Goal: Complete application form: Complete application form

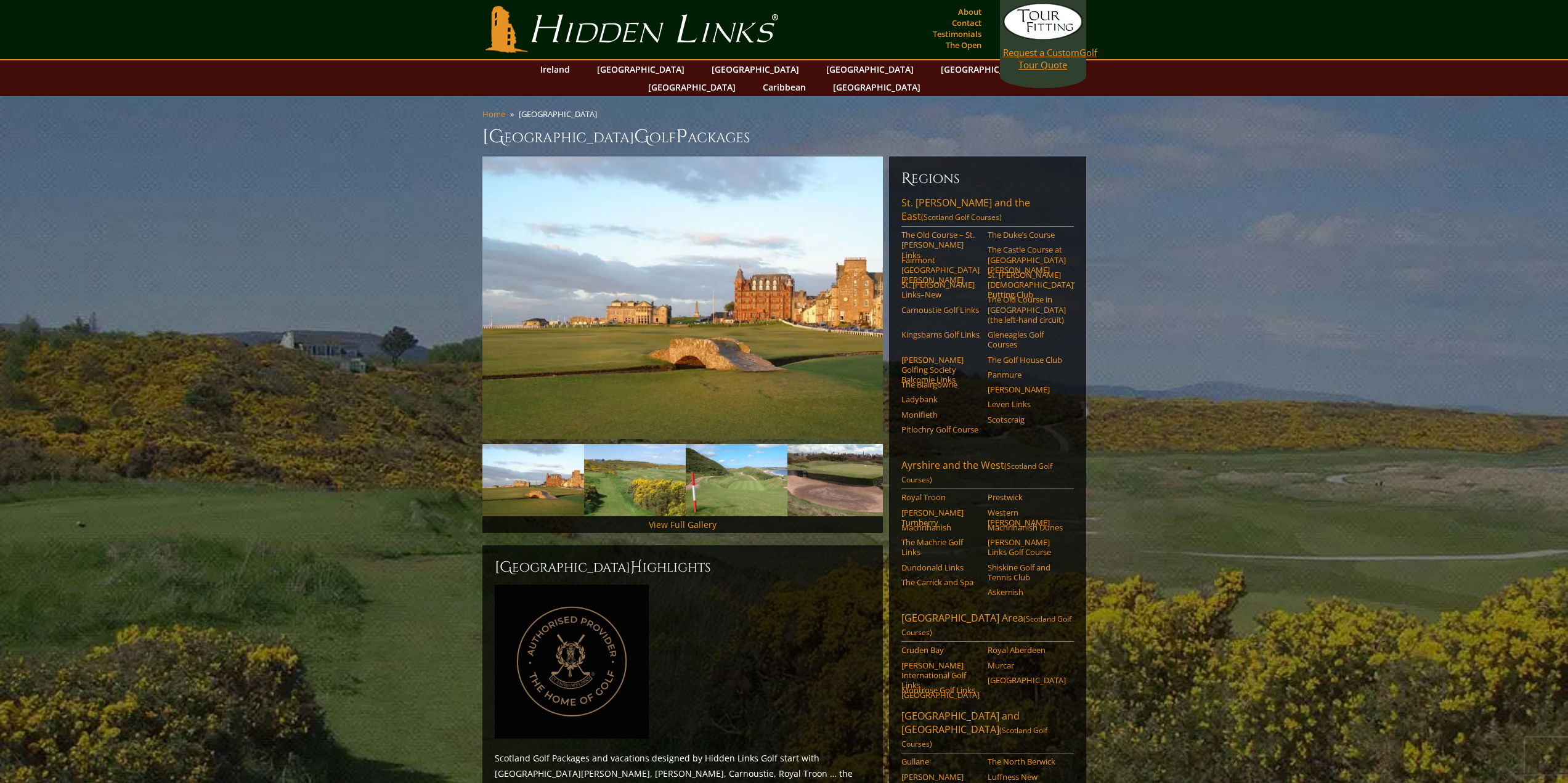
click at [1028, 69] on link "Request a Custom Golf Tour Quote" at bounding box center [1043, 37] width 80 height 68
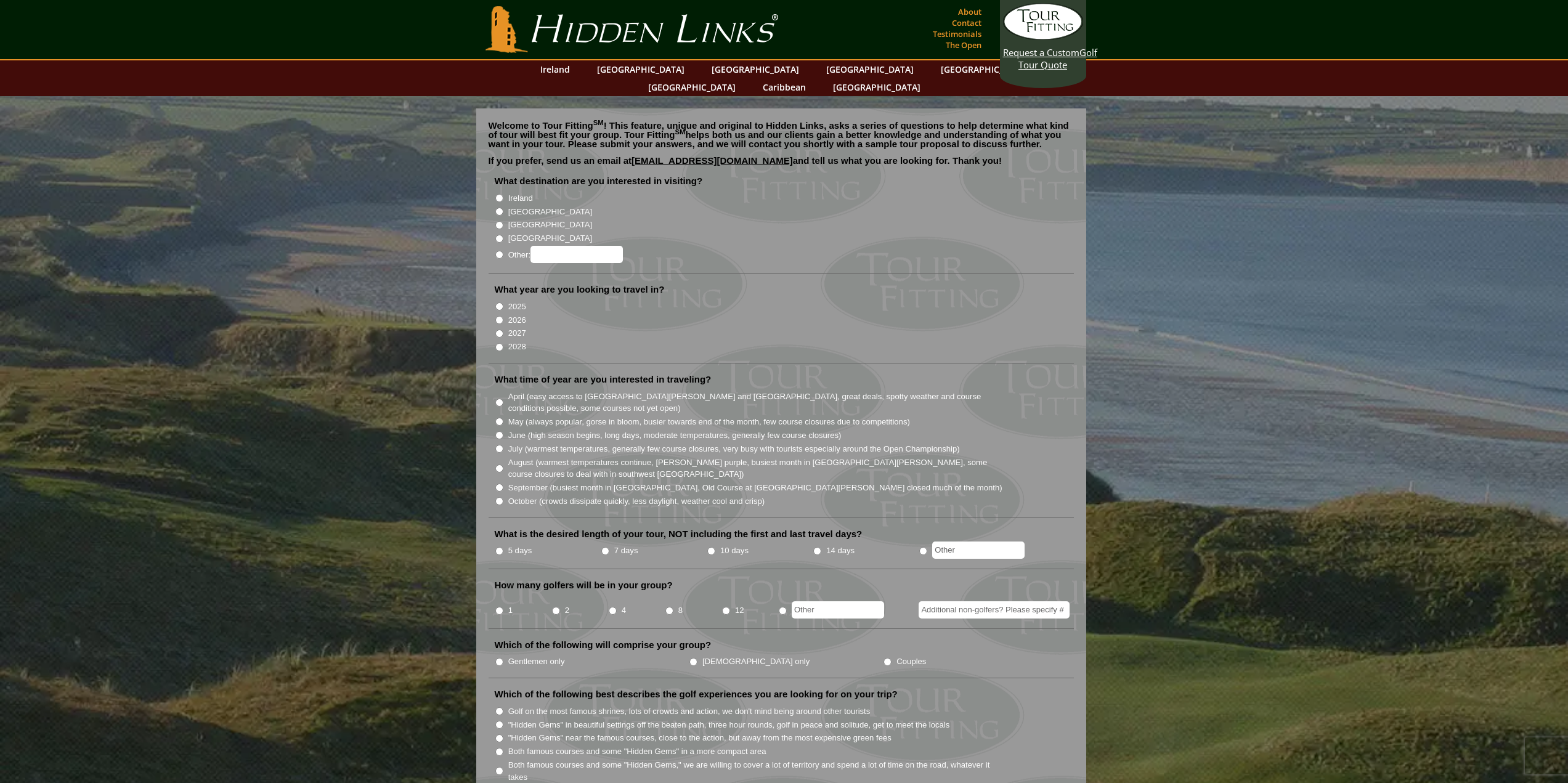
click at [498, 207] on input "[GEOGRAPHIC_DATA]" at bounding box center [499, 211] width 8 height 8
radio input "true"
click at [498, 329] on input "2027" at bounding box center [499, 333] width 8 height 8
radio input "true"
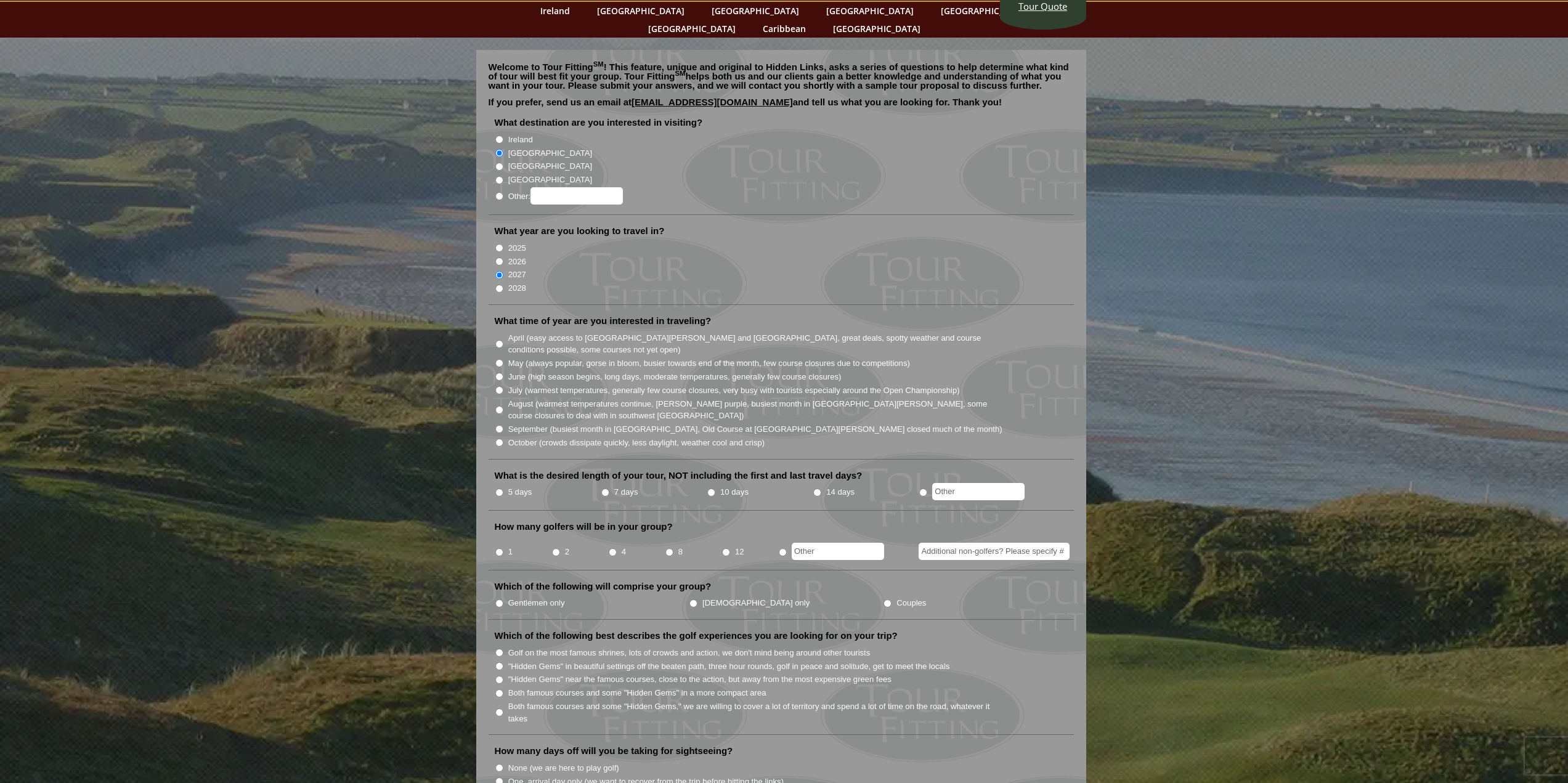
scroll to position [62, 0]
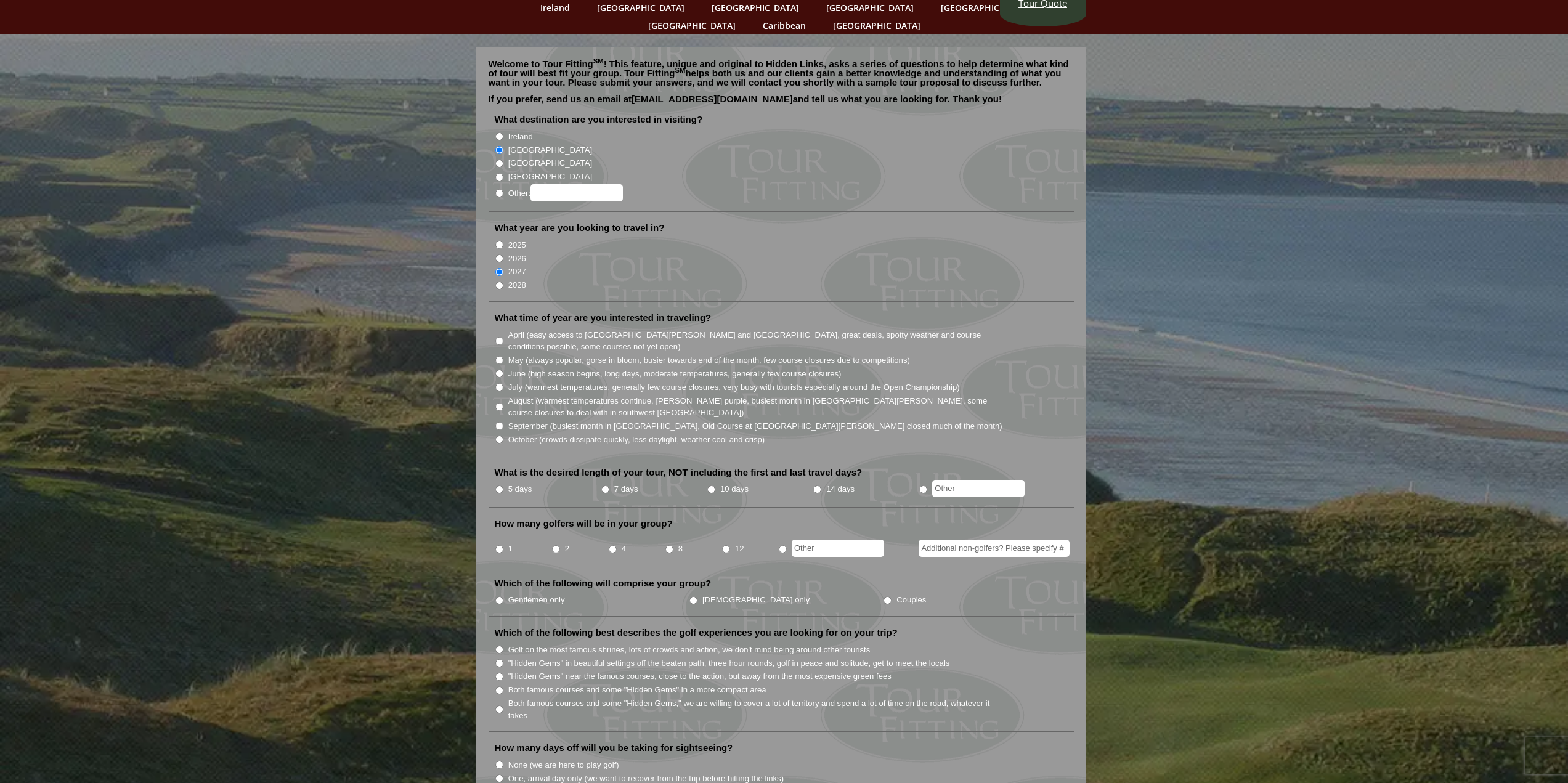
click at [498, 132] on input "Ireland" at bounding box center [499, 136] width 8 height 8
radio input "true"
click at [499, 146] on input "[GEOGRAPHIC_DATA]" at bounding box center [499, 150] width 8 height 8
radio input "true"
click at [498, 132] on input "Ireland" at bounding box center [499, 136] width 8 height 8
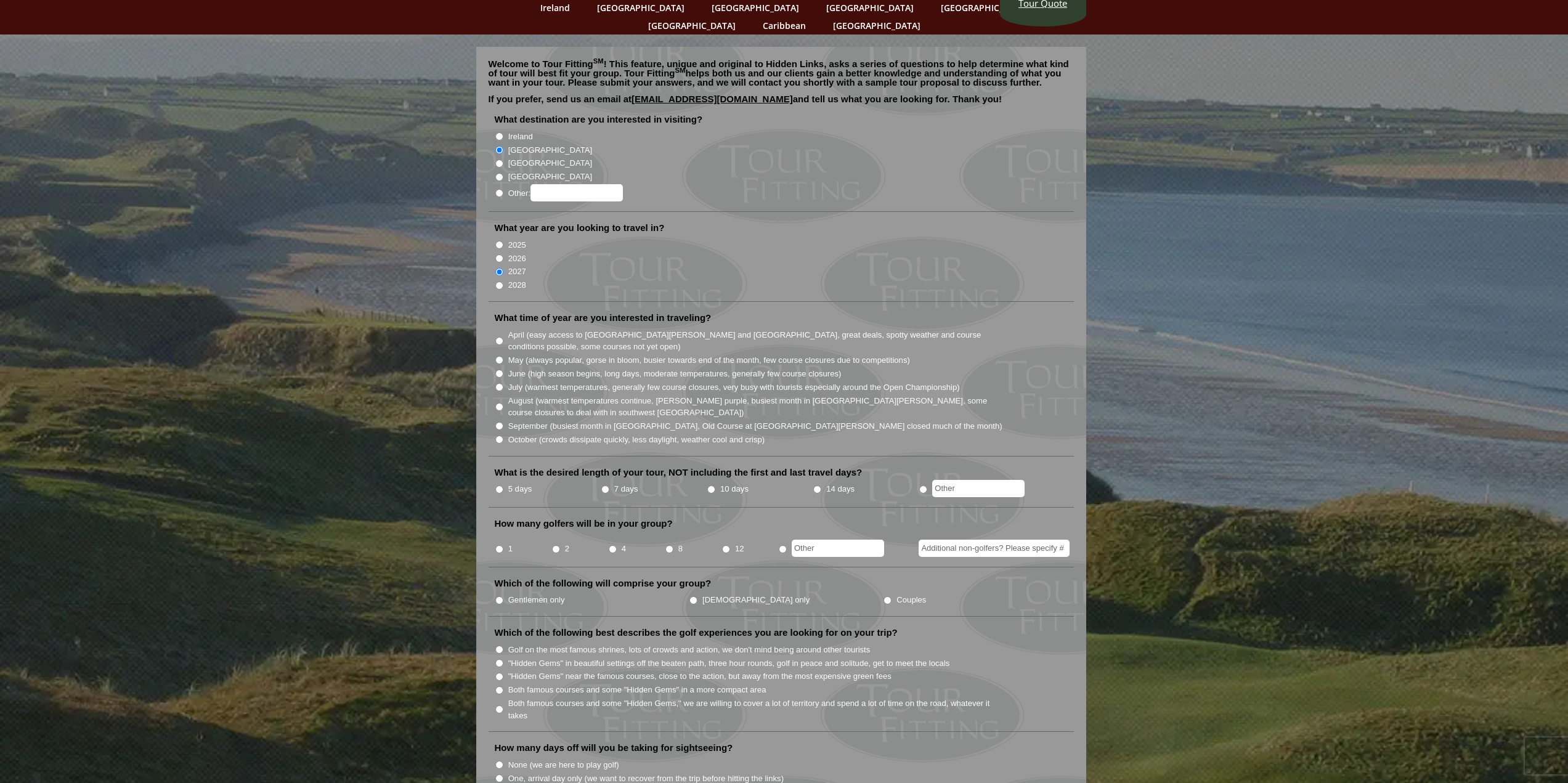
radio input "true"
click at [499, 422] on input "September (busiest month in Ireland, Old Course at St. Andrews closed much of t…" at bounding box center [499, 426] width 8 height 8
radio input "true"
click at [498, 486] on input "5 days" at bounding box center [499, 490] width 8 height 8
radio input "true"
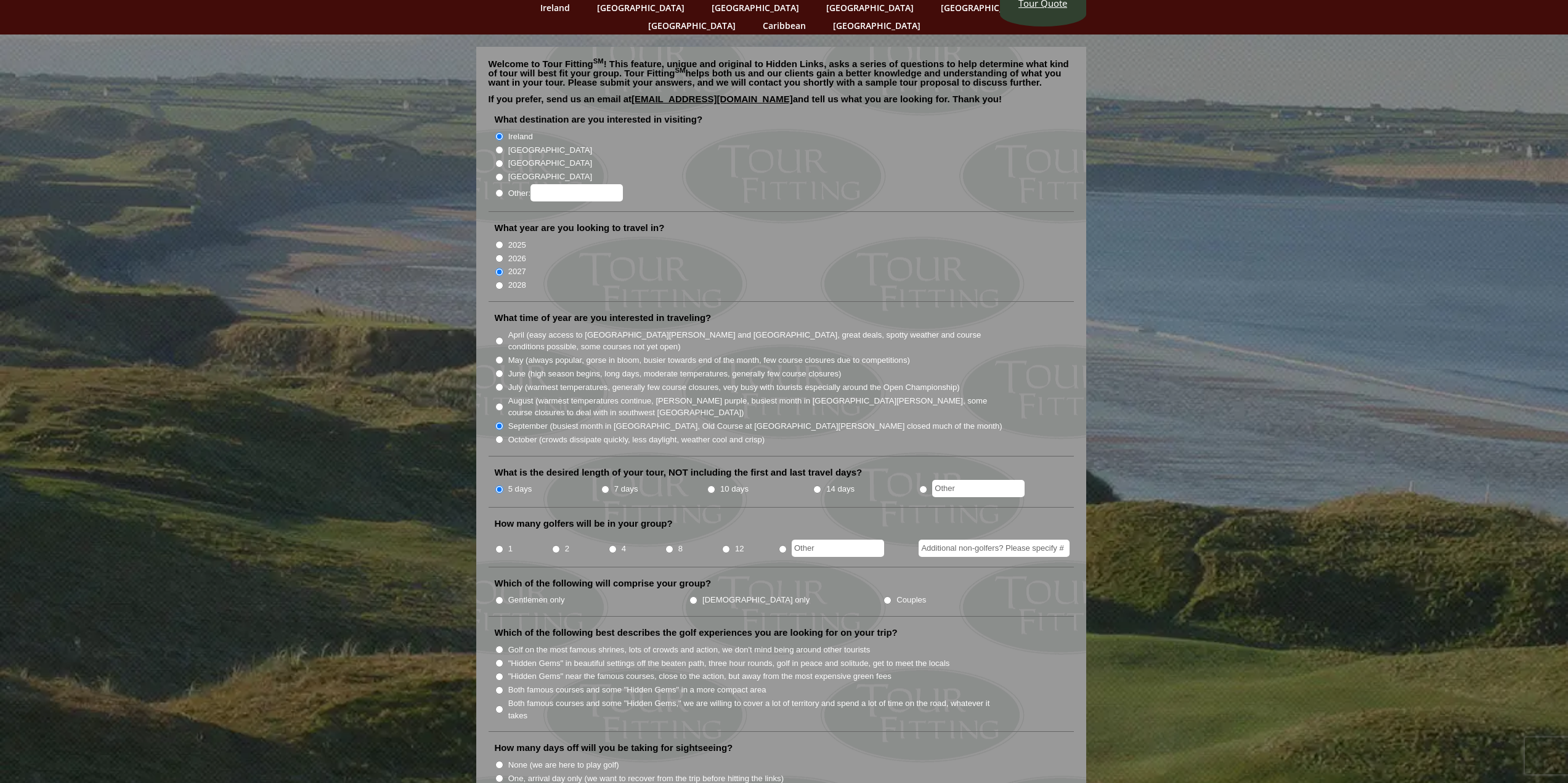
click at [666, 545] on input "8" at bounding box center [669, 549] width 8 height 8
radio input "true"
click at [500, 596] on input "Gentlemen only" at bounding box center [499, 600] width 8 height 8
radio input "true"
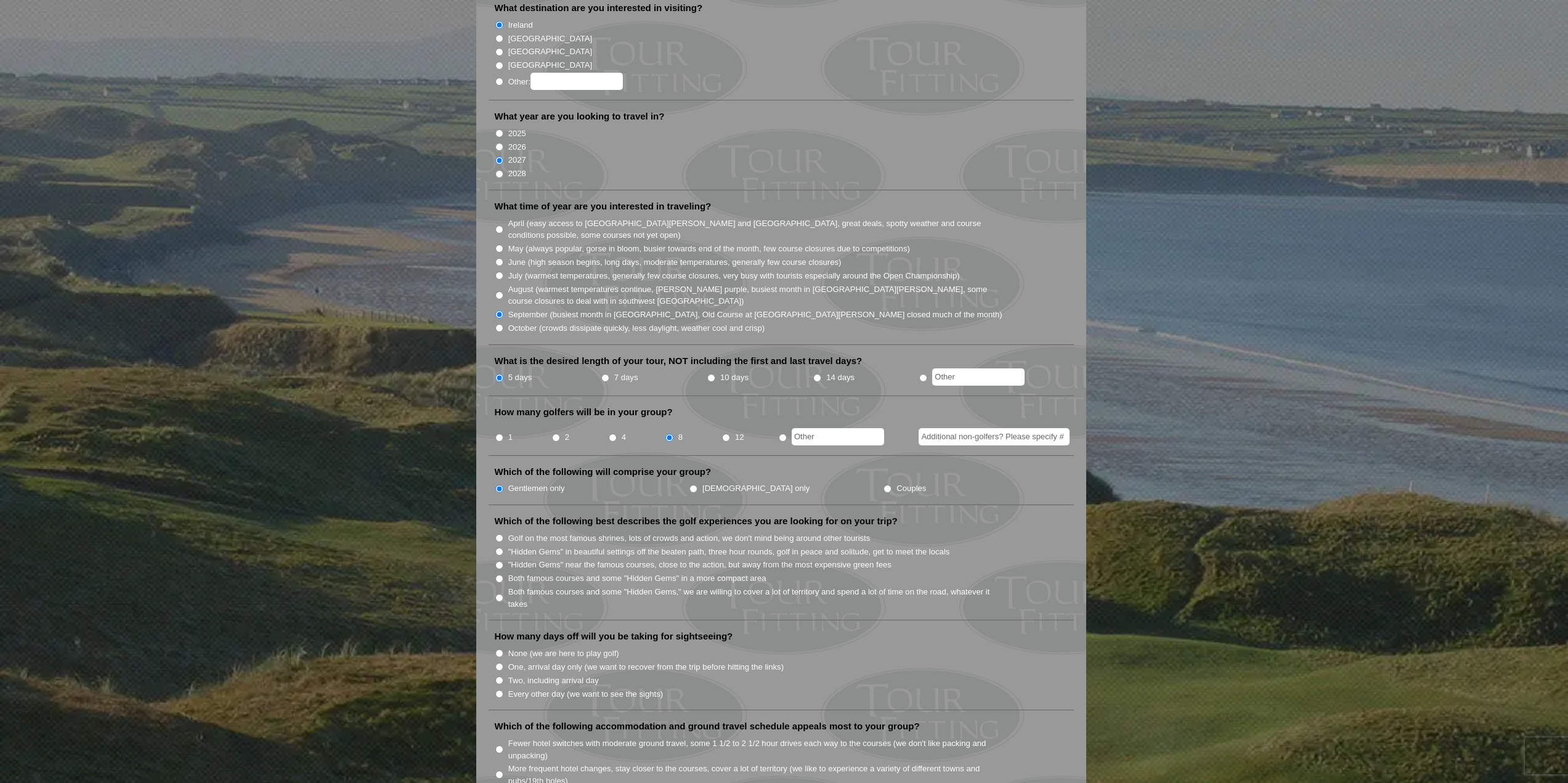
scroll to position [246, 0]
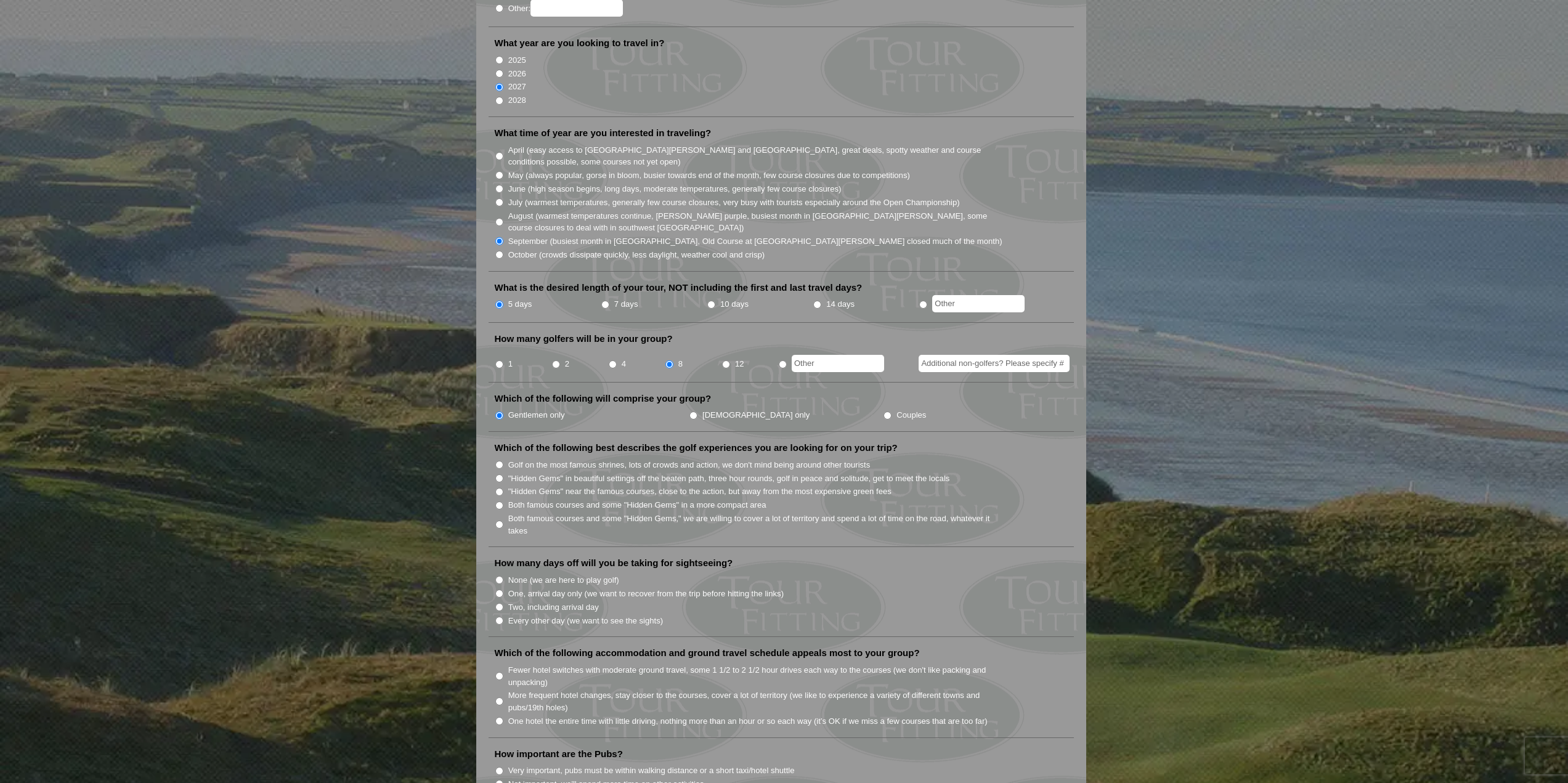
click at [500, 501] on input "Both famous courses and some "Hidden Gems" in a more compact area" at bounding box center [499, 505] width 8 height 8
radio input "true"
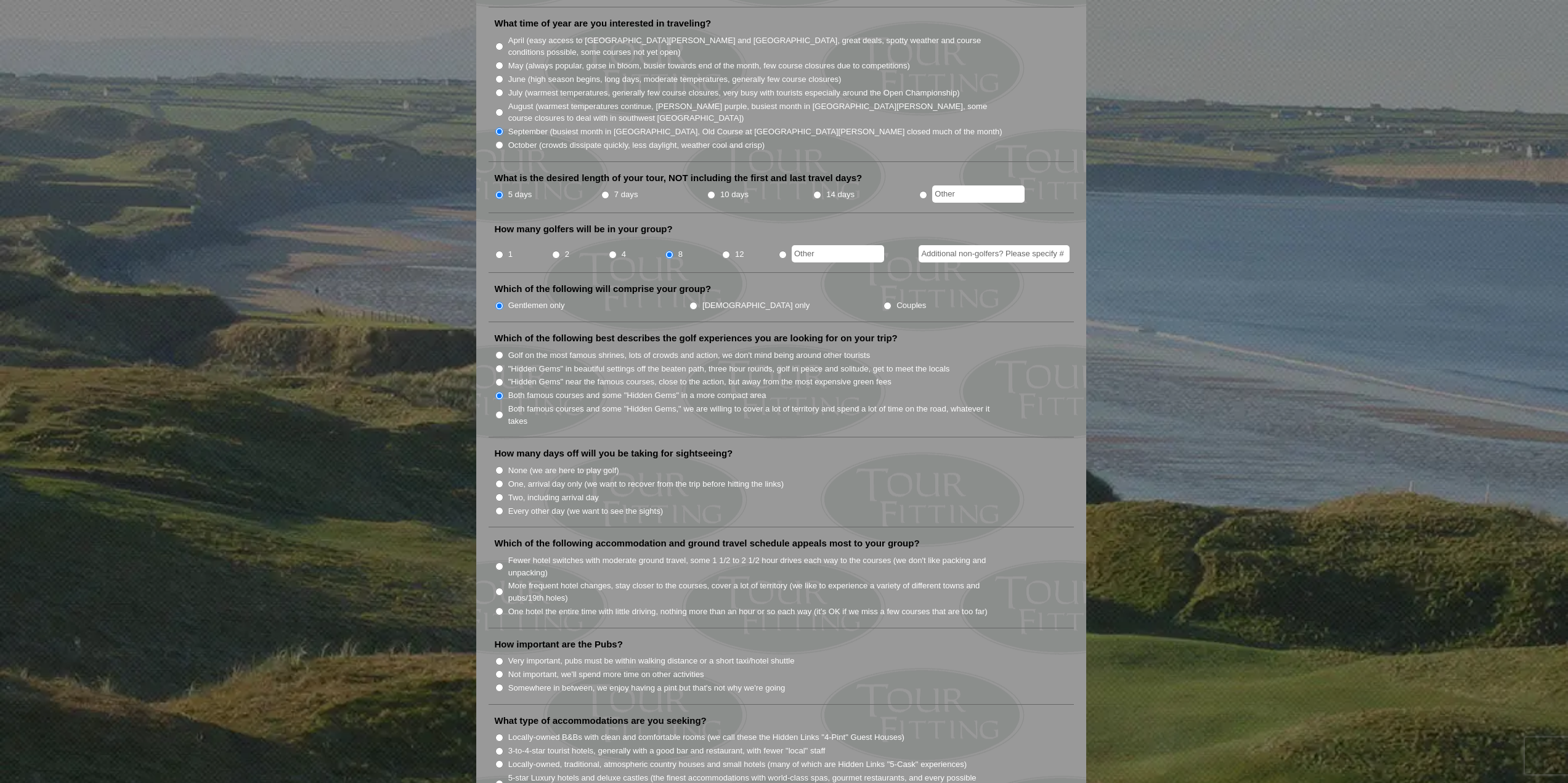
scroll to position [369, 0]
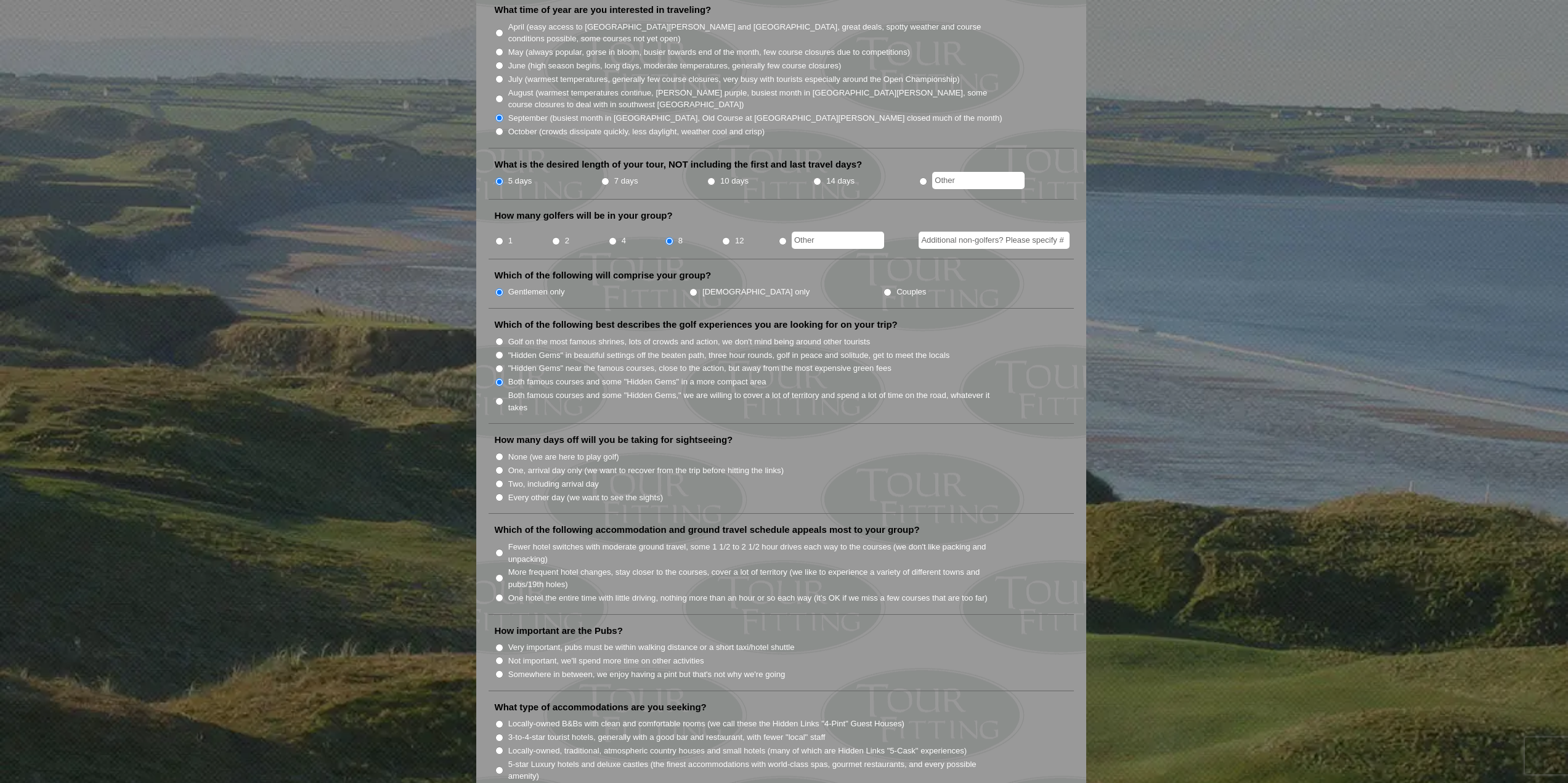
click at [495, 453] on input "None (we are here to play golf)" at bounding box center [499, 457] width 8 height 8
radio input "true"
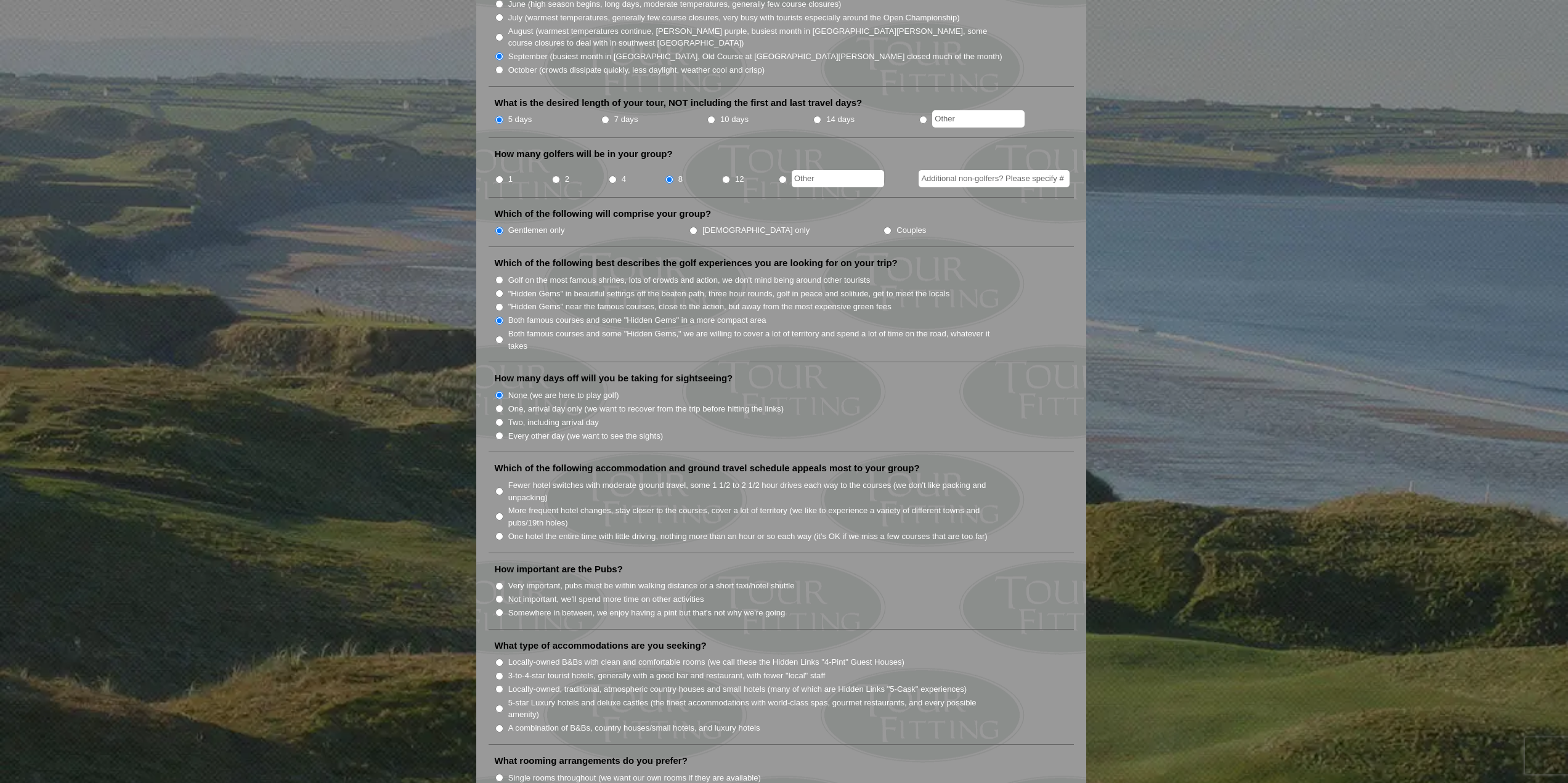
click at [502, 487] on input "Fewer hotel switches with moderate ground travel, some 1 1/2 to 2 1/2 hour driv…" at bounding box center [499, 491] width 8 height 8
radio input "true"
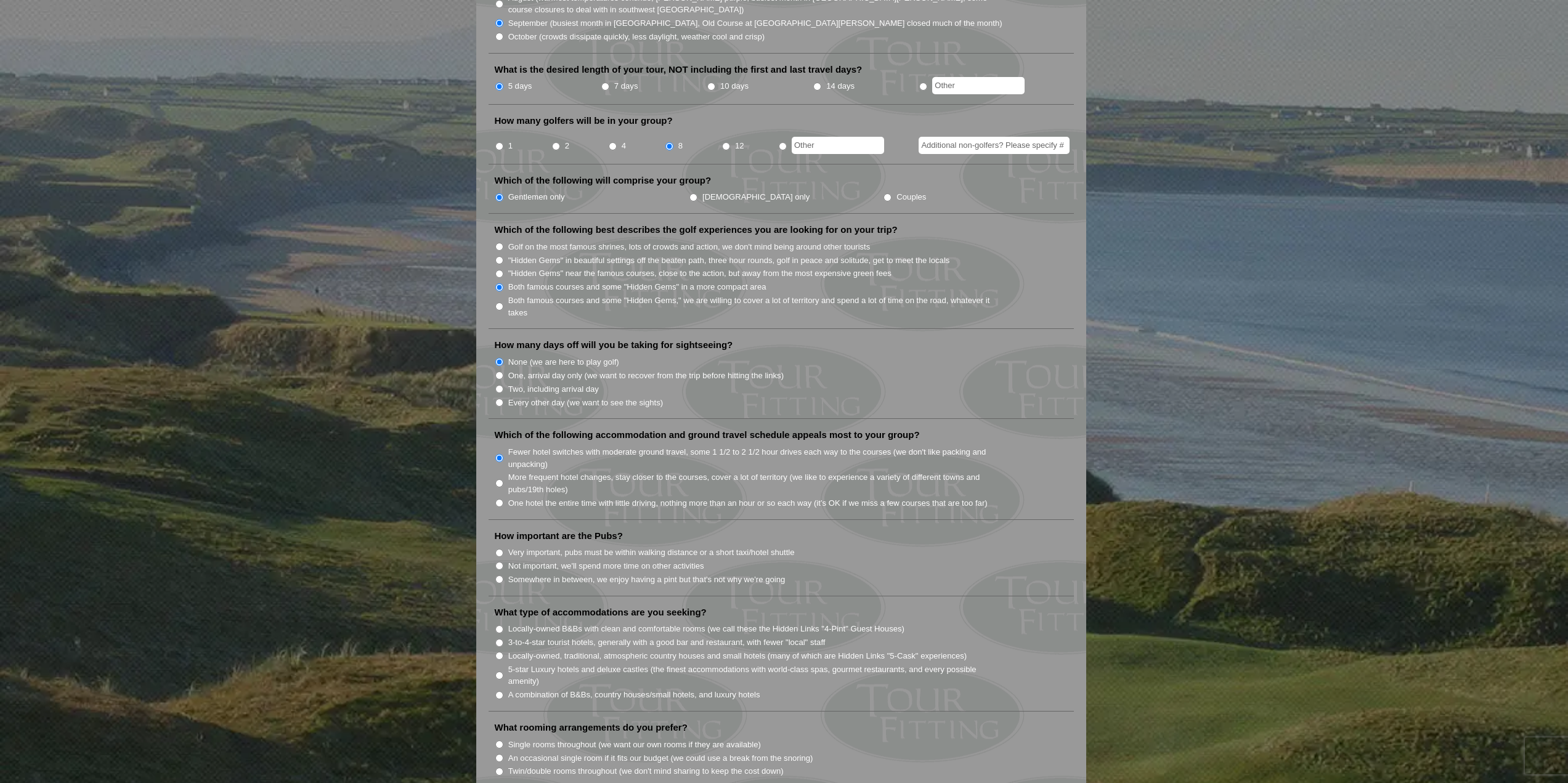
scroll to position [493, 0]
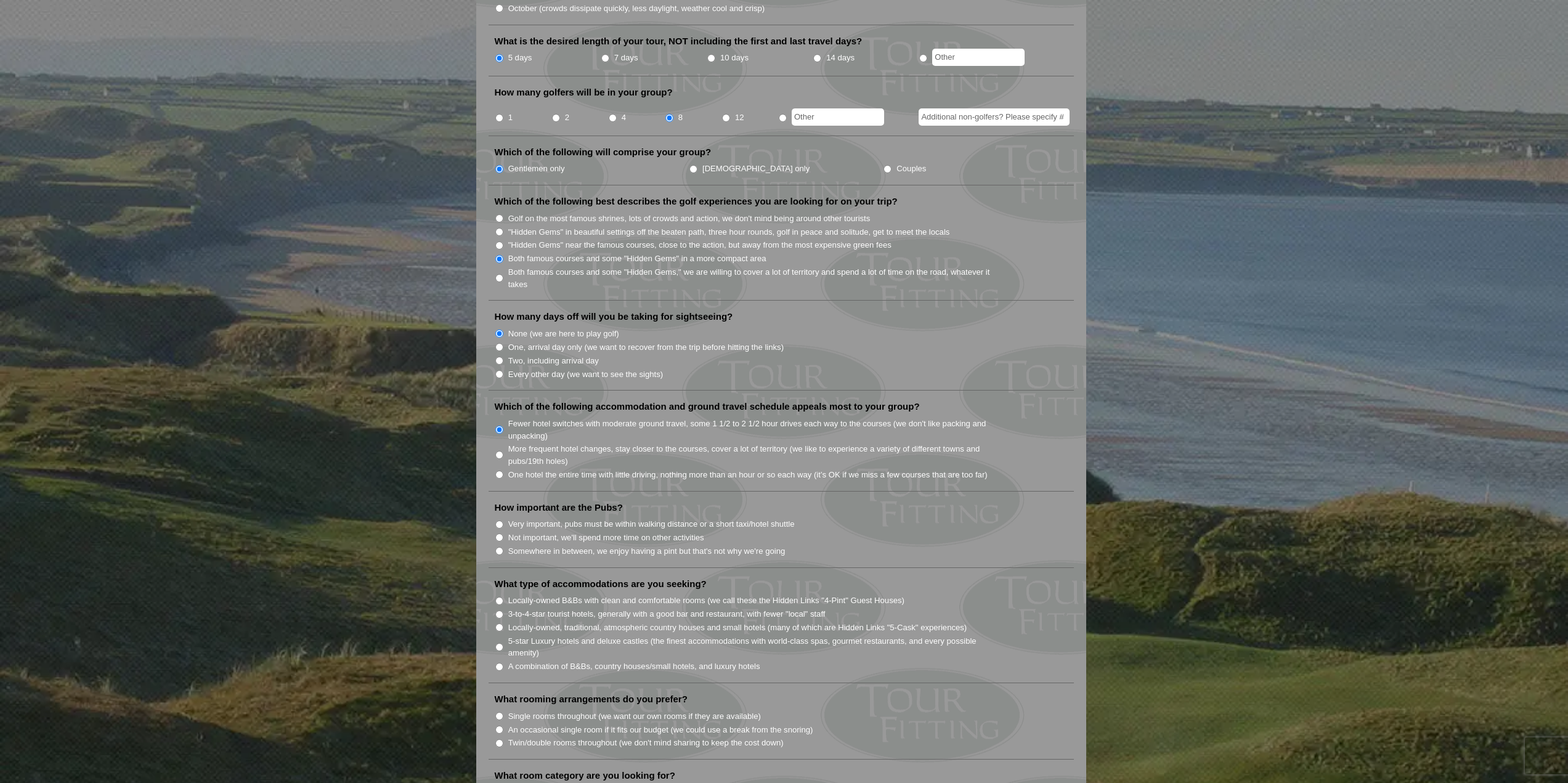
click at [500, 547] on input "Somewhere in between, we enjoy having a pint but that's not why we're going" at bounding box center [499, 551] width 8 height 8
radio input "true"
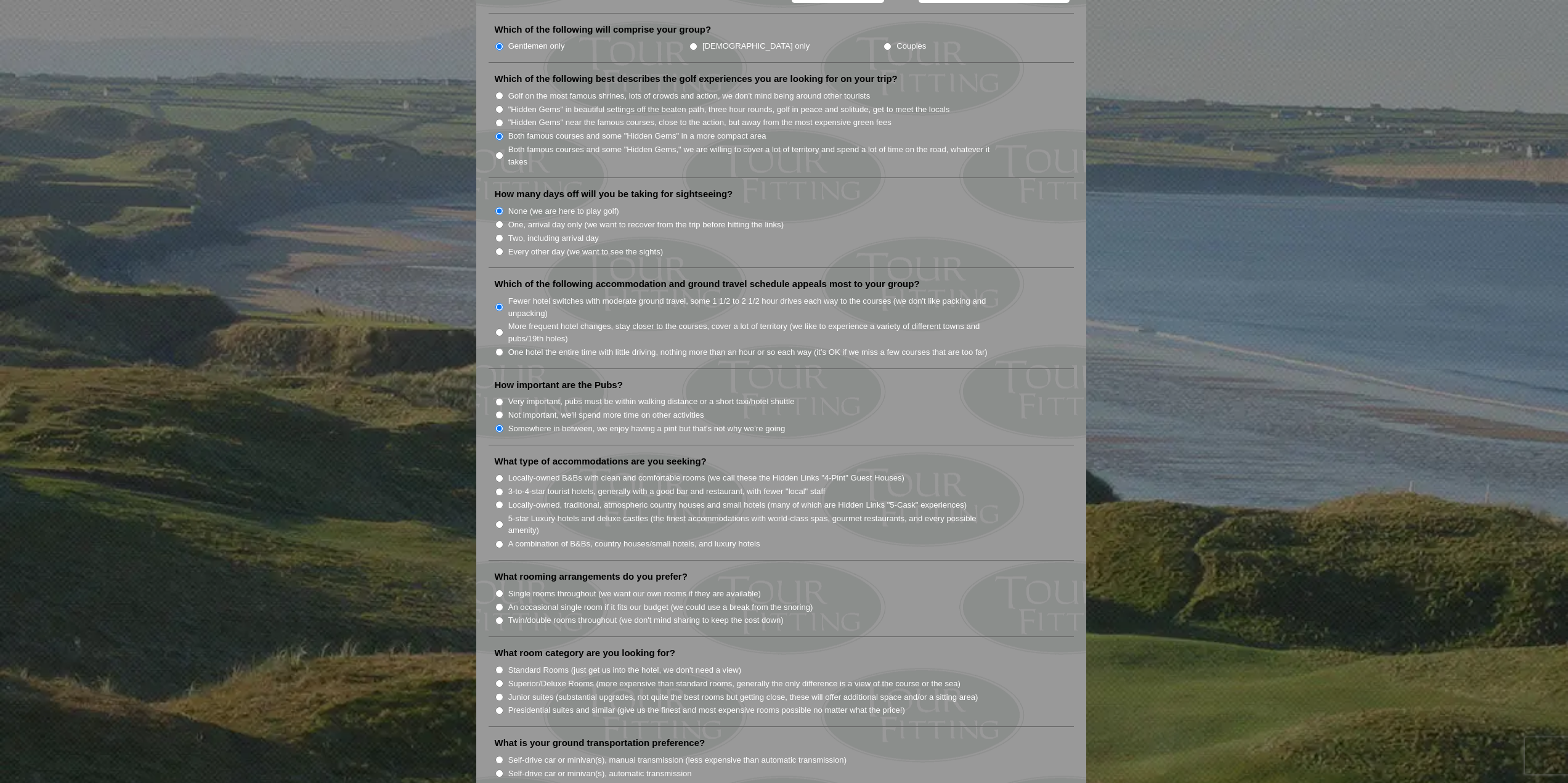
scroll to position [616, 0]
click at [497, 487] on input "3-to-4-star tourist hotels, generally with a good bar and restaurant, with fewe…" at bounding box center [499, 491] width 8 height 8
radio input "true"
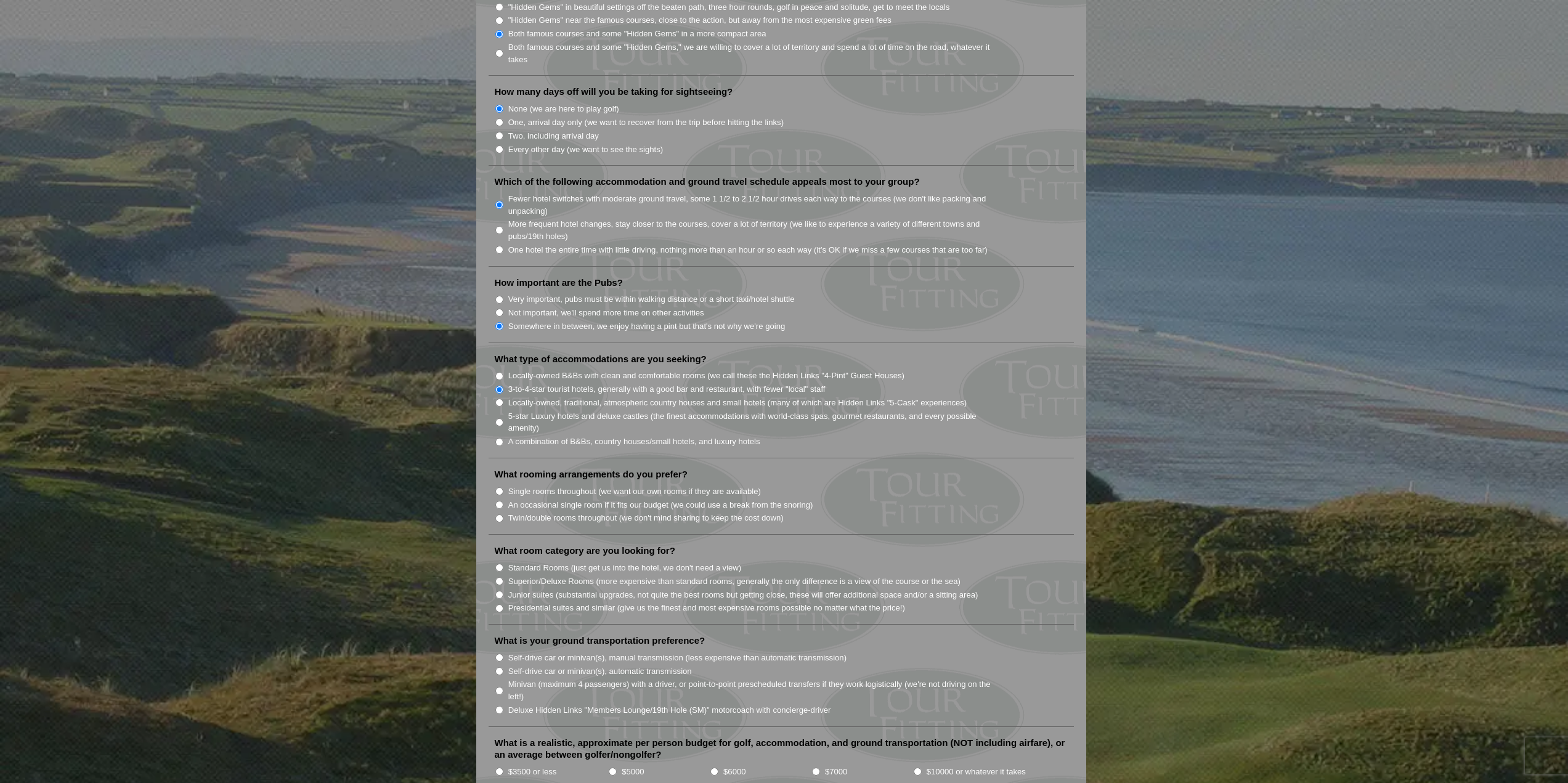
scroll to position [739, 0]
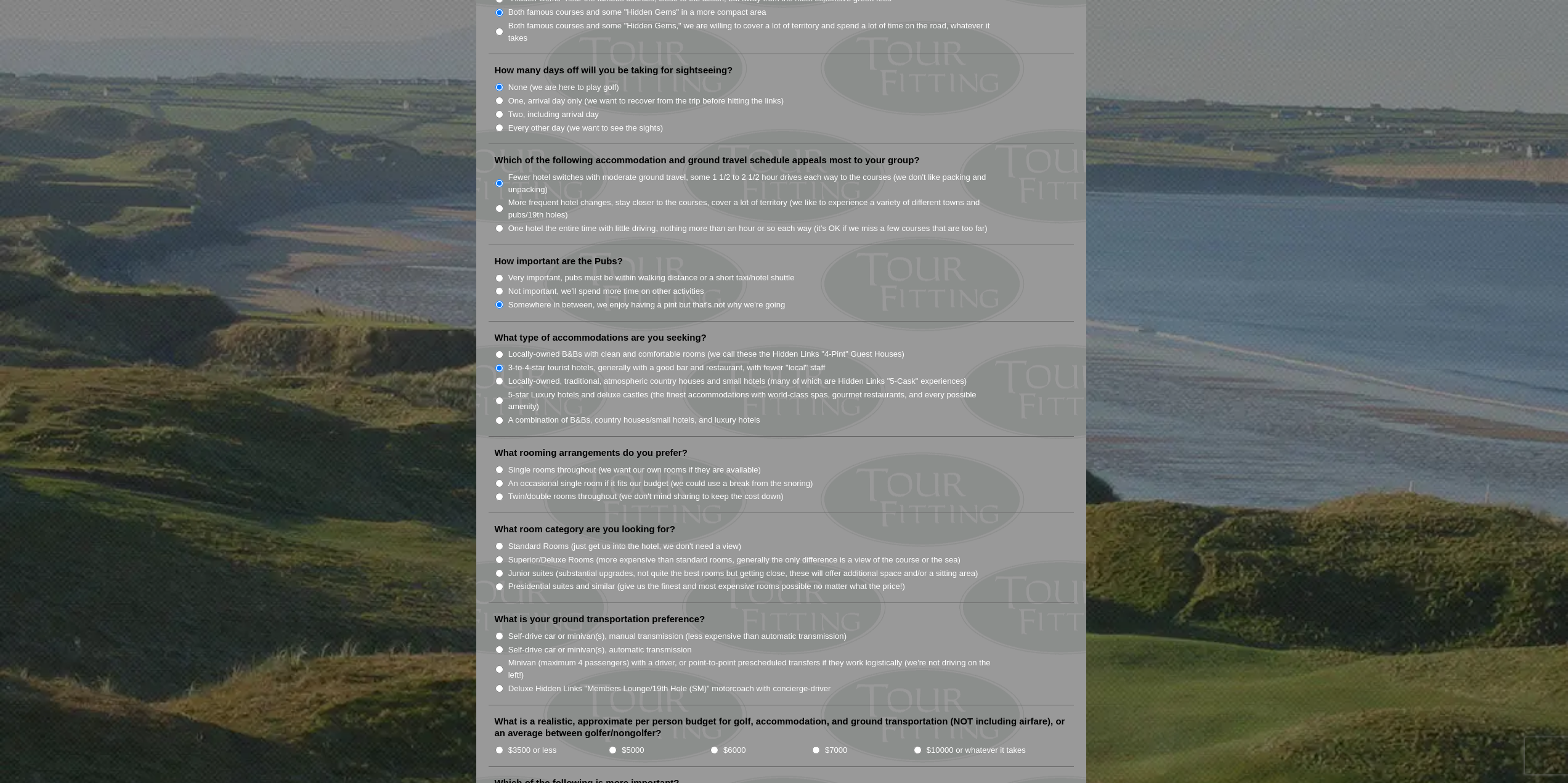
click at [500, 493] on input "Twin/double rooms throughout (we don't mind sharing to keep the cost down)" at bounding box center [499, 497] width 8 height 8
radio input "true"
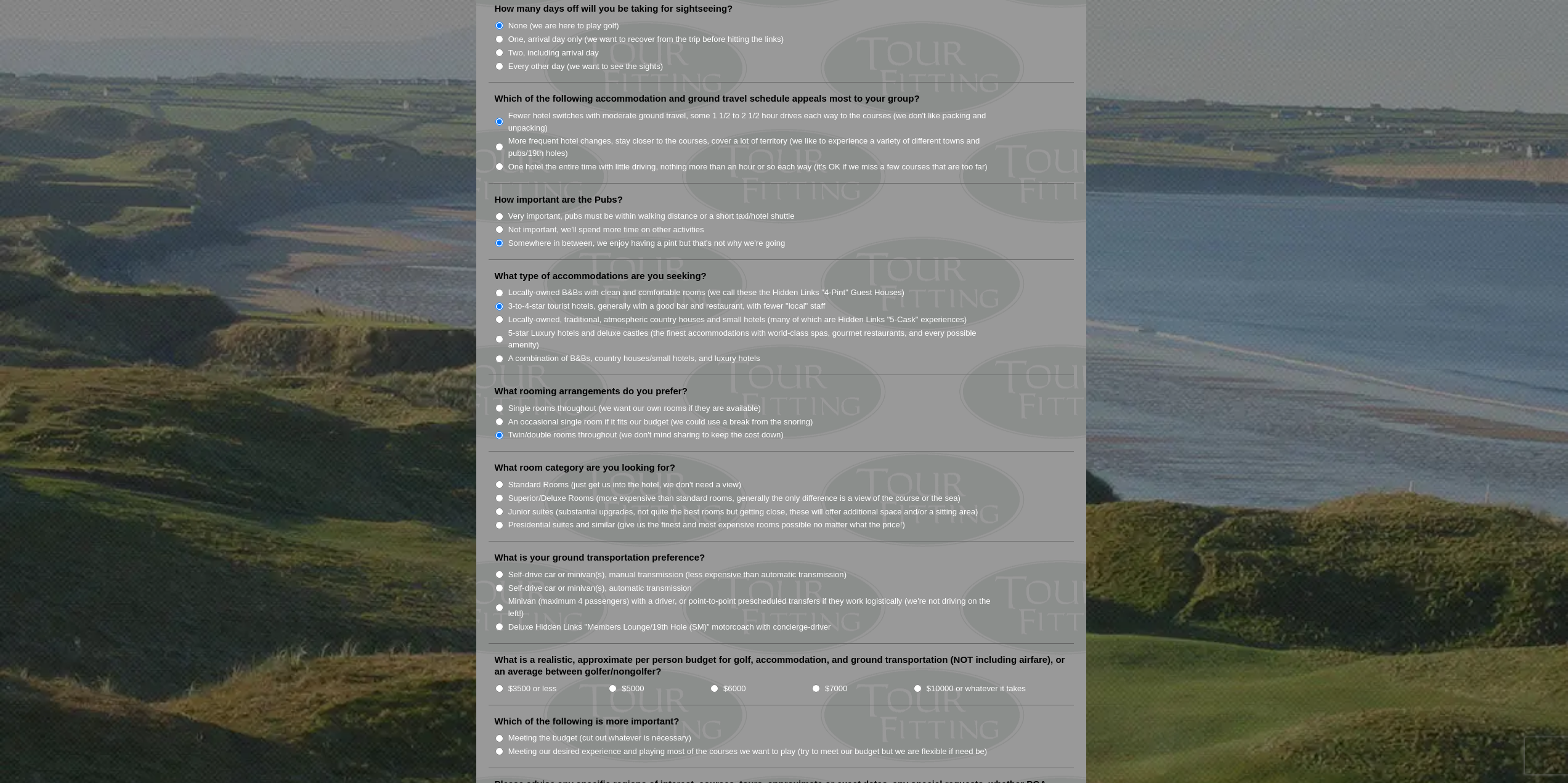
click at [498, 480] on input "Standard Rooms (just get us into the hotel, we don't need a view)" at bounding box center [499, 484] width 8 height 8
radio input "true"
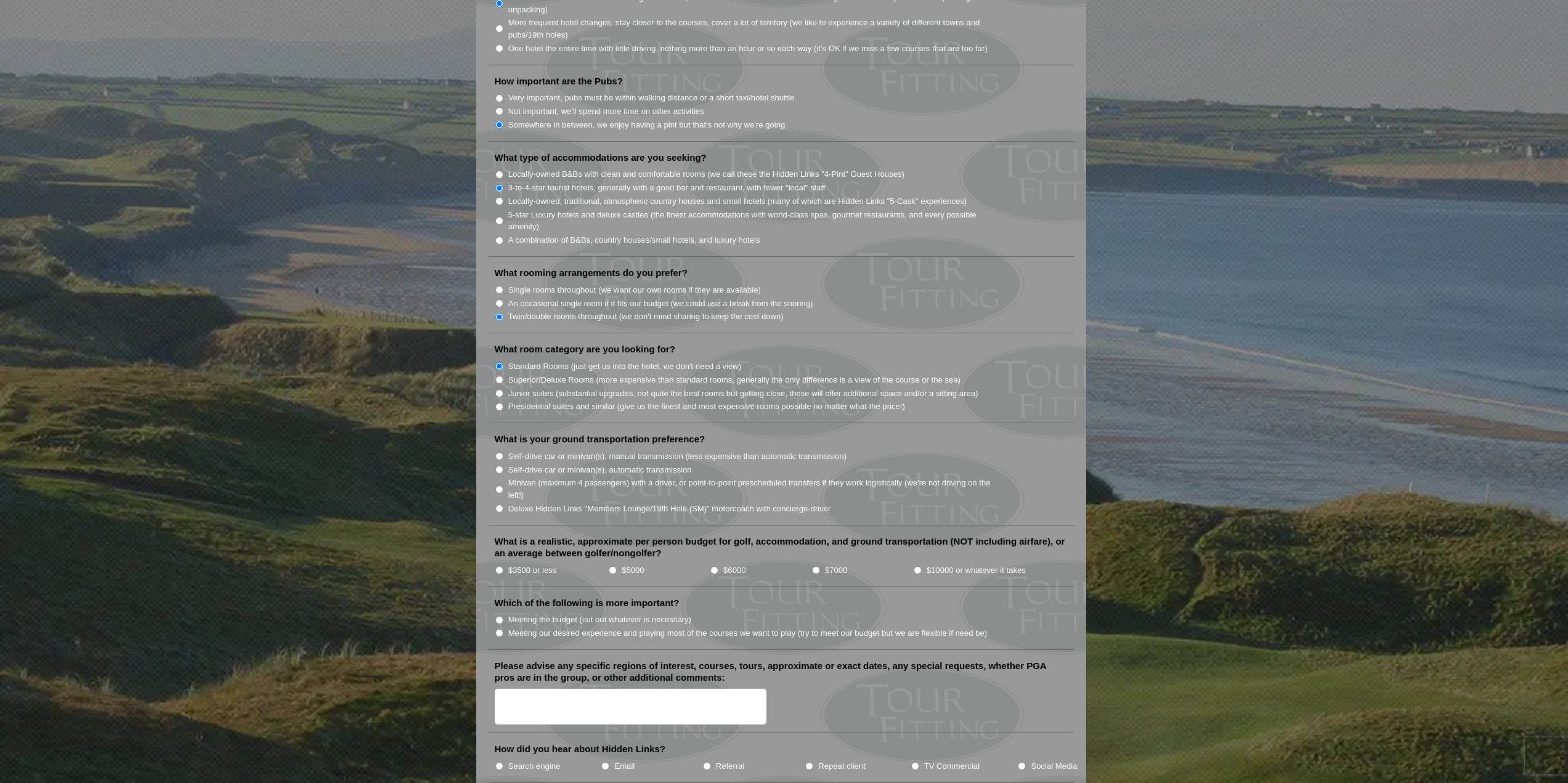
scroll to position [924, 0]
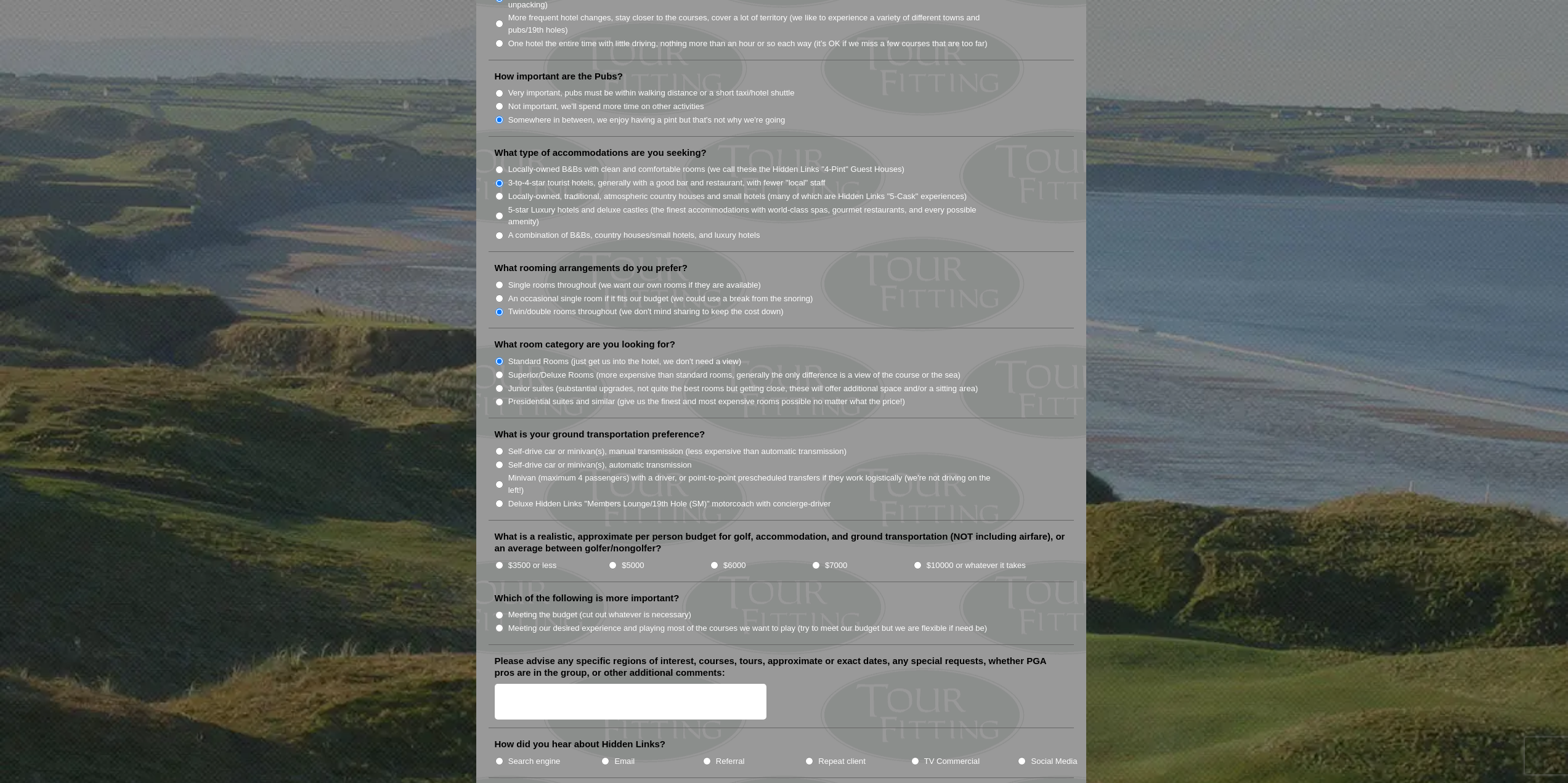
click at [499, 500] on input "Deluxe Hidden Links "Members Lounge/19th Hole (SM)" motorcoach with concierge-d…" at bounding box center [499, 504] width 8 height 8
radio input "true"
click at [497, 561] on input "$3500 or less" at bounding box center [499, 565] width 8 height 8
radio input "true"
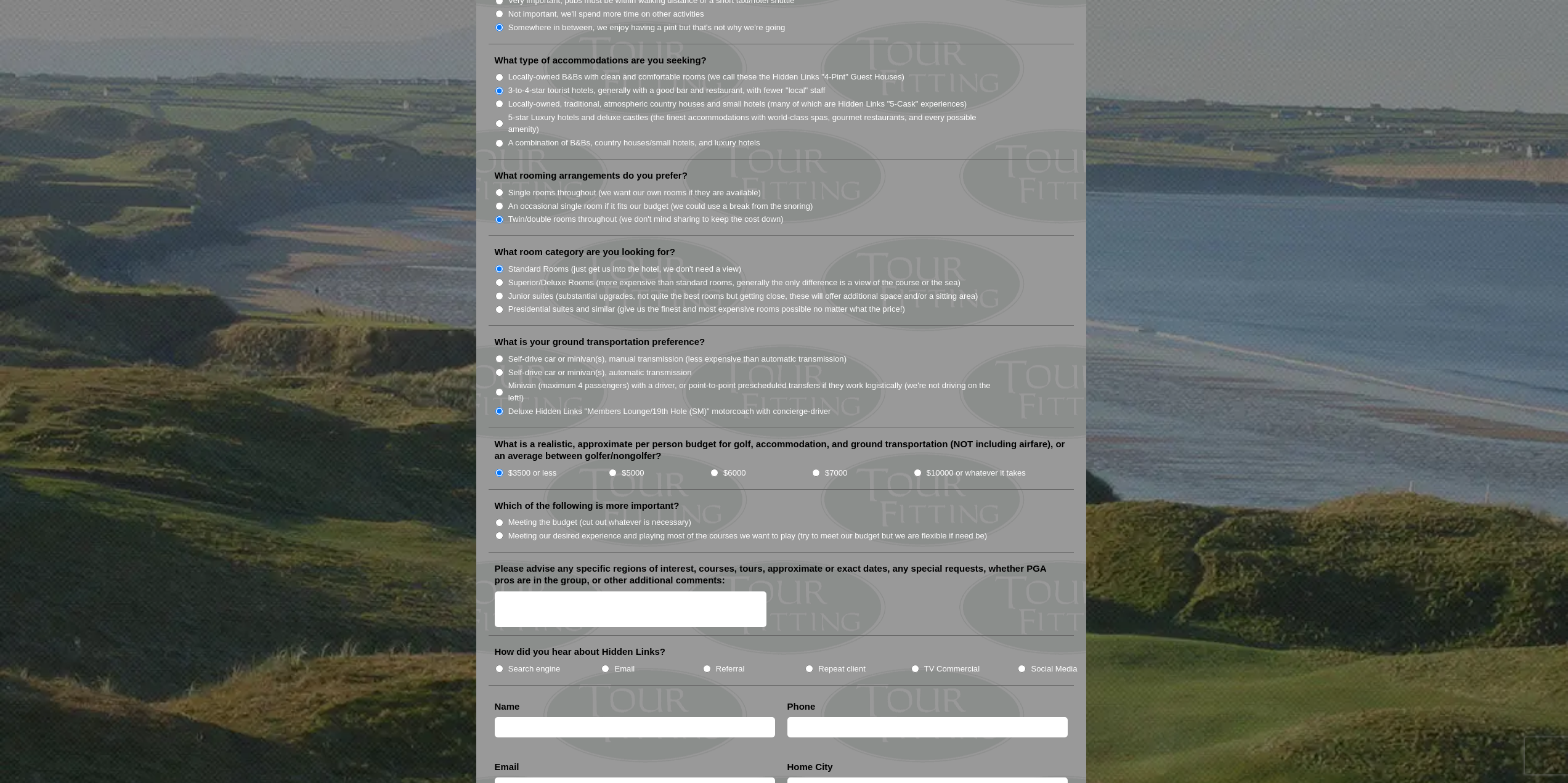
scroll to position [1047, 0]
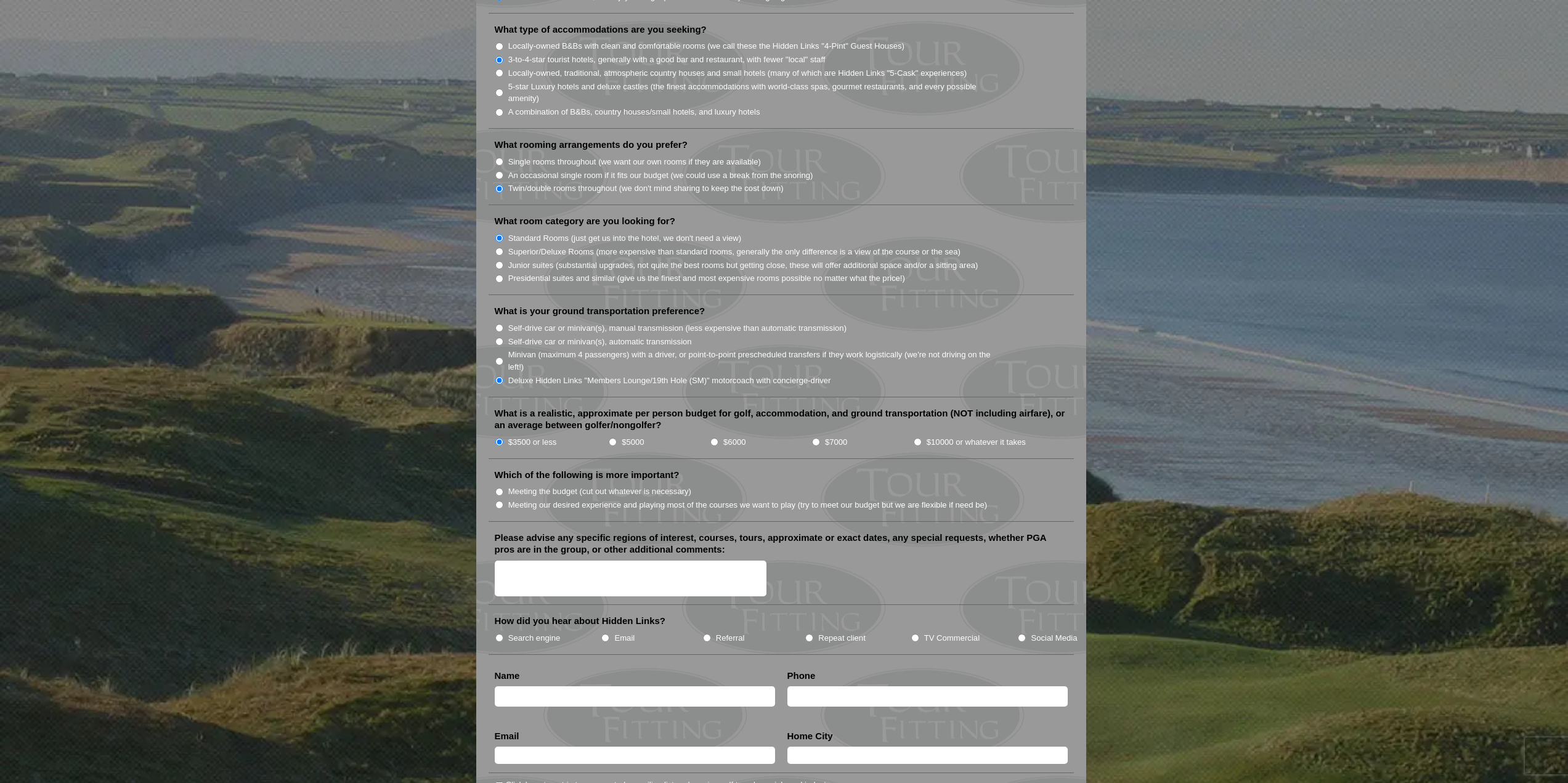
click at [545, 486] on label "Meeting the budget (cut out whatever is necessary)" at bounding box center [600, 492] width 183 height 13
click at [503, 488] on input "Meeting the budget (cut out whatever is necessary)" at bounding box center [499, 492] width 8 height 8
radio input "true"
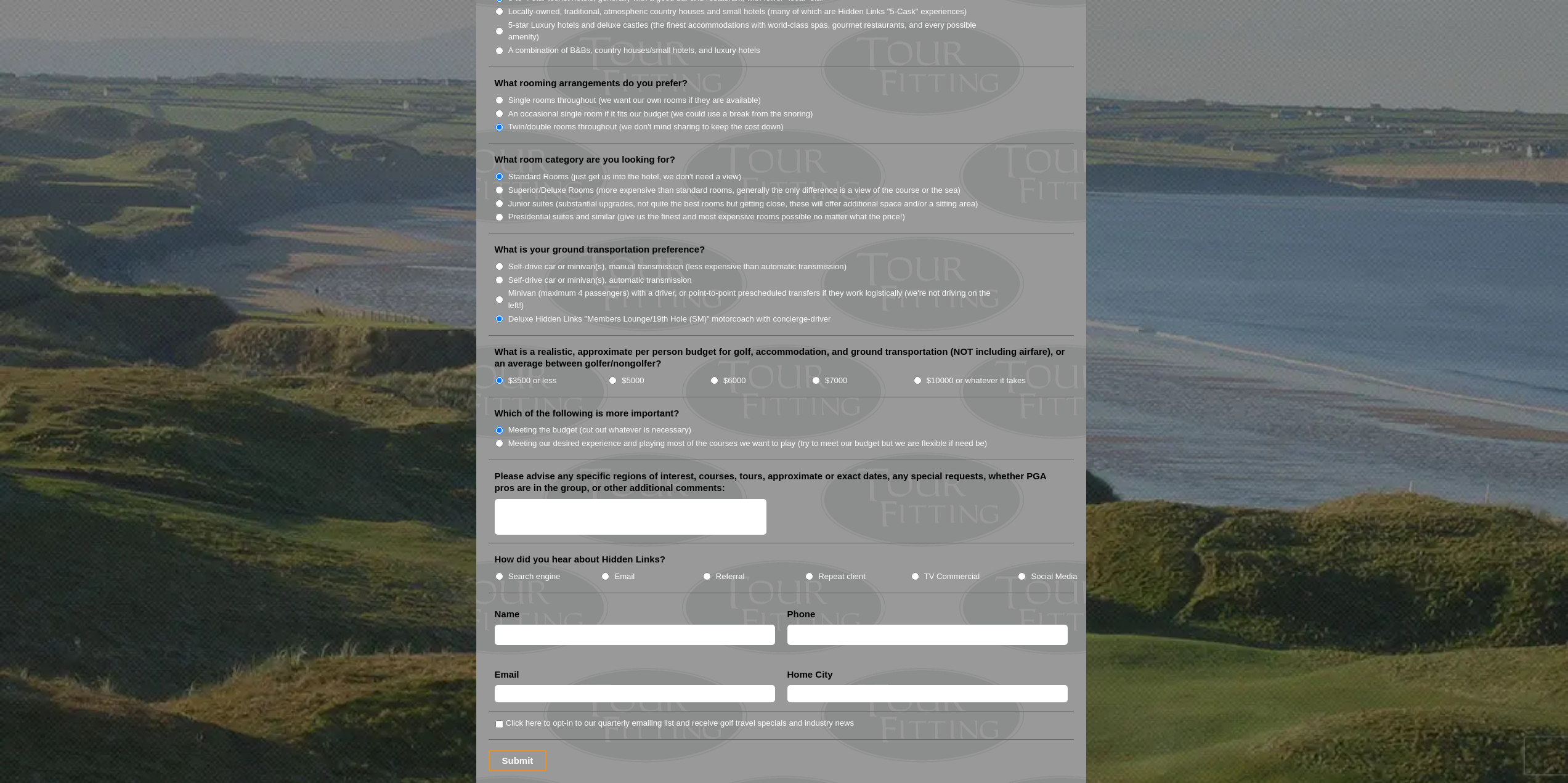
scroll to position [1170, 0]
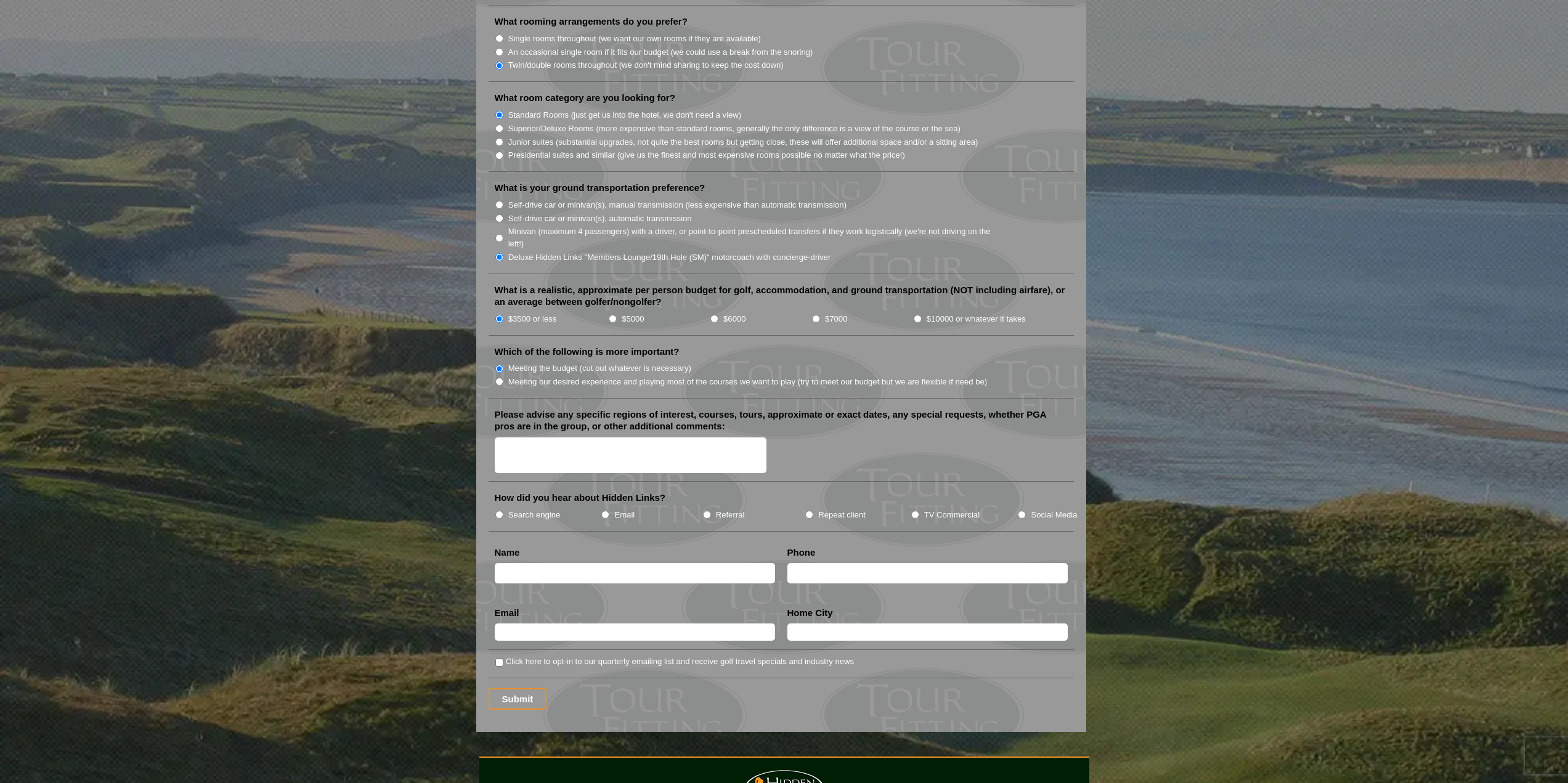
click at [955, 508] on label "TV Commercial" at bounding box center [951, 515] width 56 height 13
click at [919, 511] on input "TV Commercial" at bounding box center [915, 515] width 8 height 8
radio input "true"
click at [633, 563] on input "text" at bounding box center [635, 573] width 280 height 20
type input "Patrick Collins"
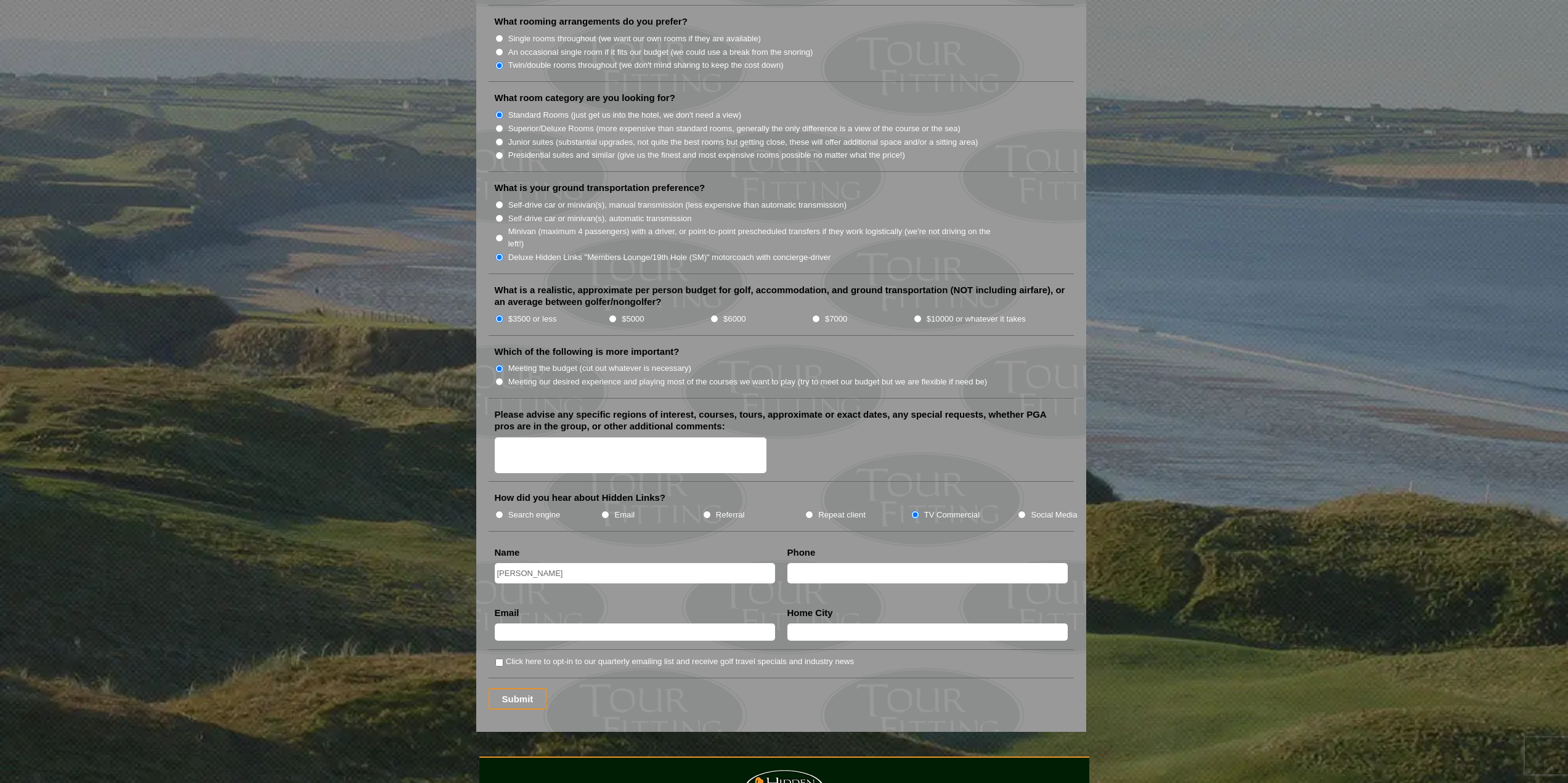
type input "6146029123"
type input "collinslpatrick@gmail.com"
type input "Dublin"
click at [516, 688] on input "Submit" at bounding box center [517, 699] width 59 height 22
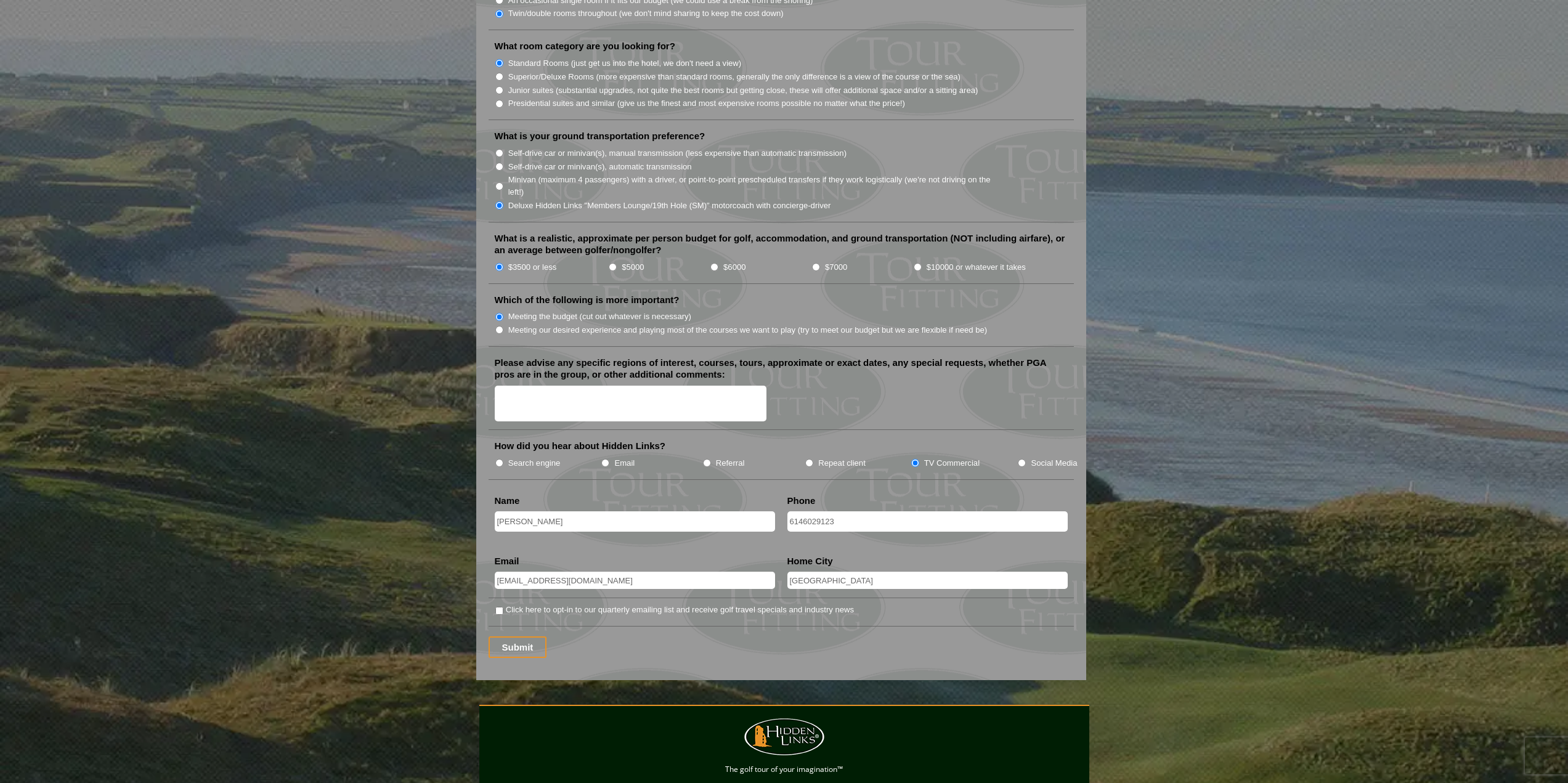
scroll to position [1294, 0]
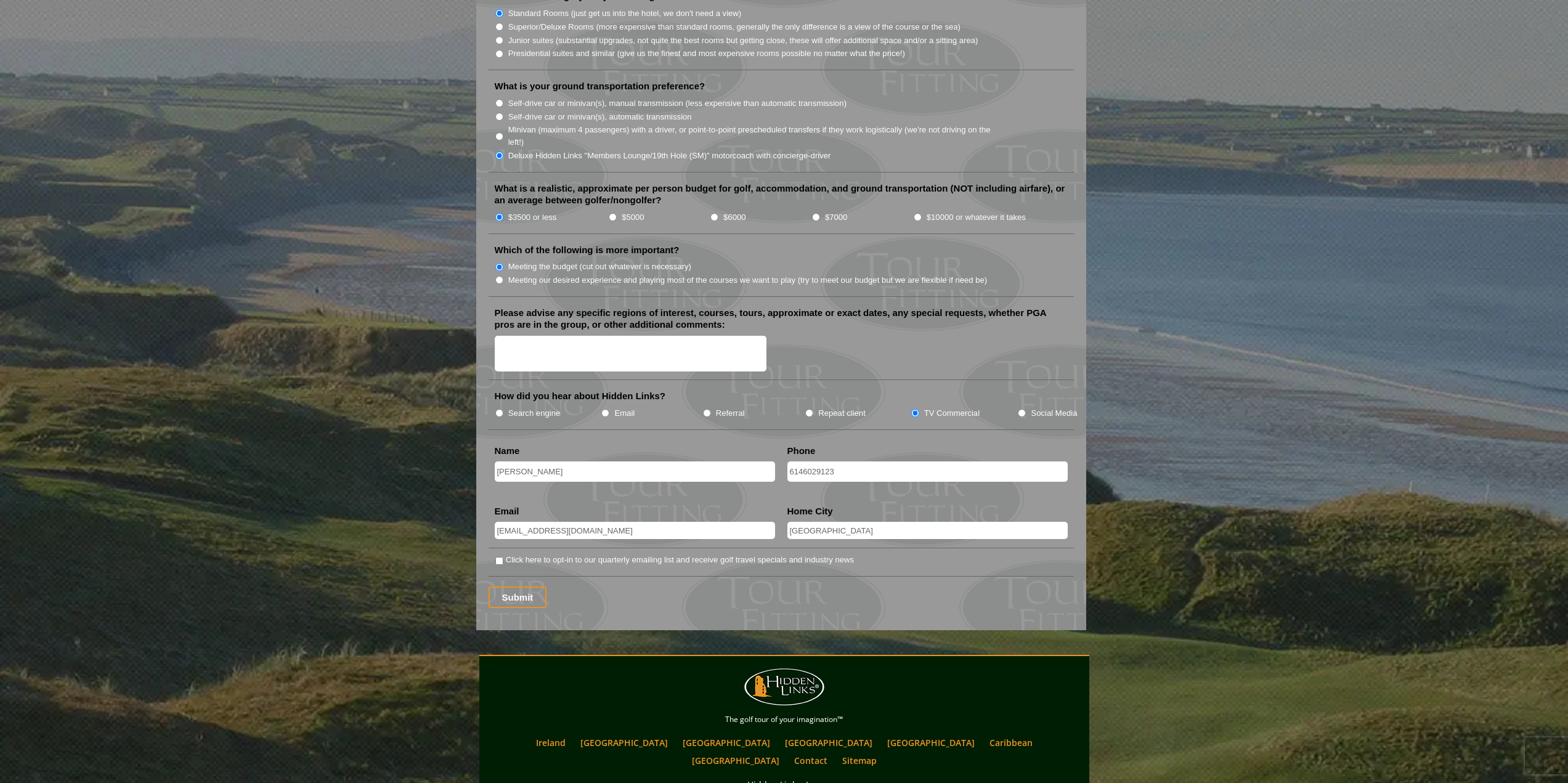
click at [494, 553] on li "Click here to opt-in to our quarterly emailing list and receive golf travel spe…" at bounding box center [781, 565] width 585 height 23
click at [502, 553] on li "Click here to opt-in to our quarterly emailing list and receive golf travel spe…" at bounding box center [786, 559] width 583 height 13
click at [502, 557] on input "Click here to opt-in to our quarterly emailing list and receive golf travel spe…" at bounding box center [499, 561] width 8 height 8
checkbox input "true"
click at [520, 587] on input "Submit" at bounding box center [517, 598] width 59 height 22
